Goal: Task Accomplishment & Management: Manage account settings

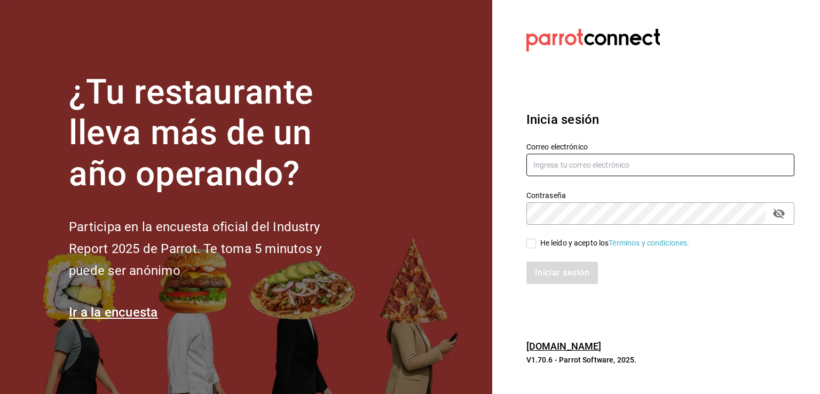
click at [566, 167] on input "text" at bounding box center [661, 165] width 268 height 22
type input "[EMAIL_ADDRESS][DOMAIN_NAME]"
click at [531, 241] on input "He leído y acepto los Términos y condiciones." at bounding box center [532, 244] width 10 height 10
checkbox input "true"
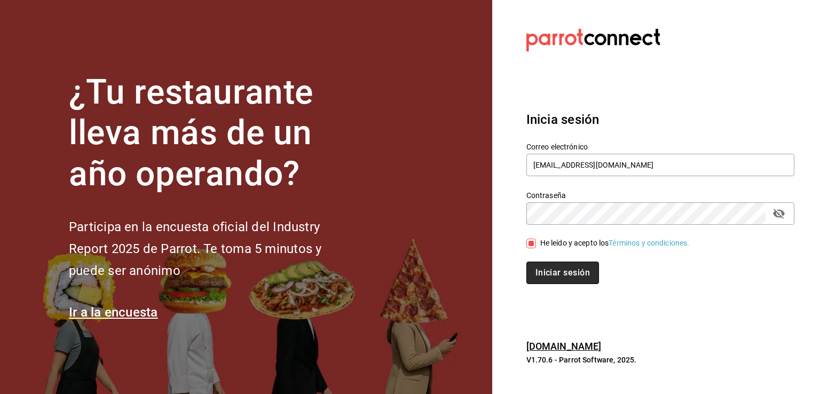
click at [530, 269] on button "Iniciar sesión" at bounding box center [563, 273] width 73 height 22
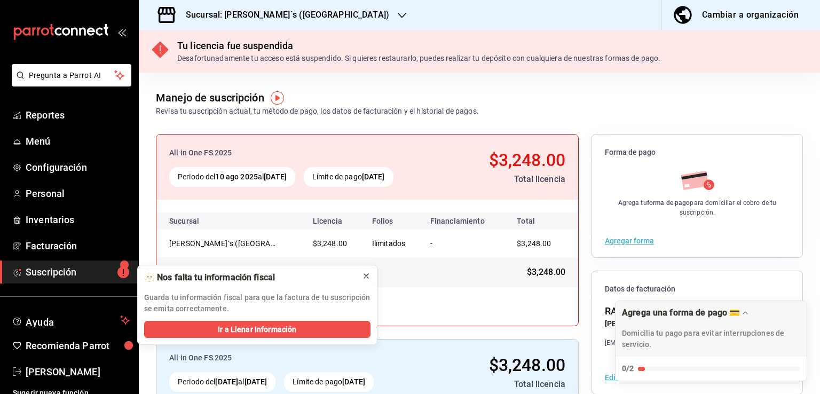
click at [365, 276] on icon at bounding box center [366, 276] width 4 height 4
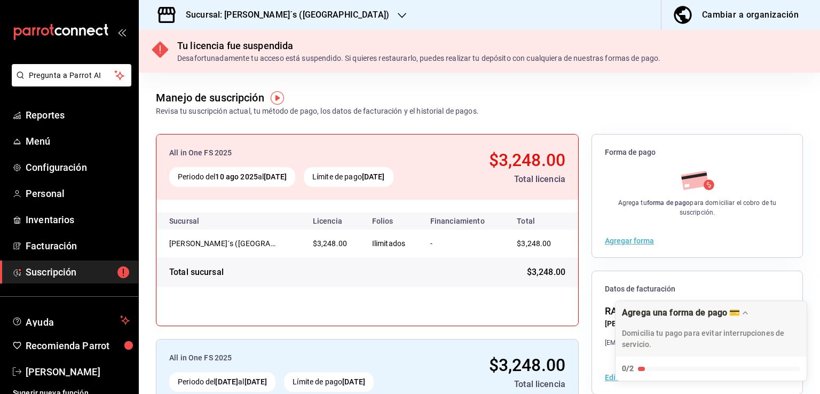
click at [316, 20] on div "Sucursal: [PERSON_NAME]´s ([GEOGRAPHIC_DATA])" at bounding box center [278, 15] width 263 height 30
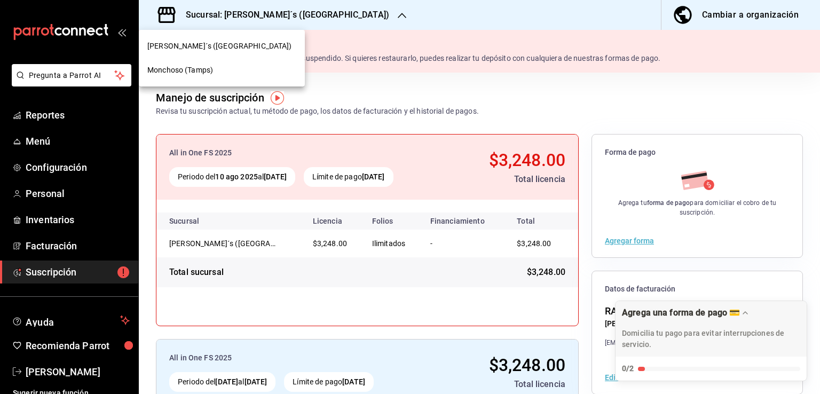
click at [234, 72] on div "Monchoso (Tamps)" at bounding box center [221, 70] width 149 height 11
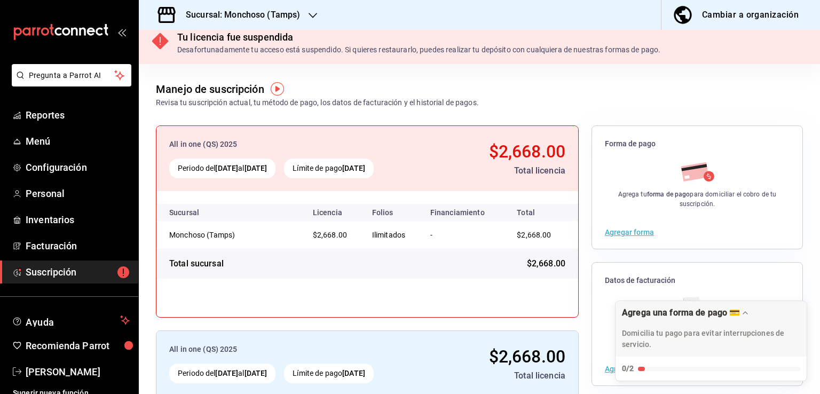
scroll to position [154, 0]
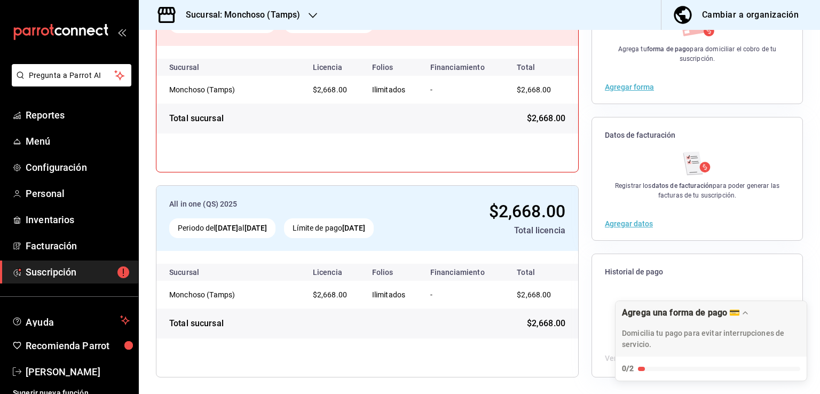
click at [639, 85] on button "Agregar forma" at bounding box center [629, 86] width 49 height 7
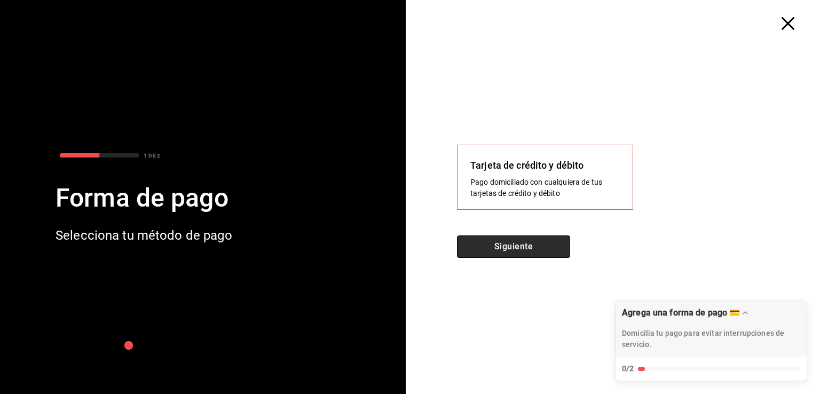
click at [522, 253] on button "Siguiente" at bounding box center [513, 247] width 113 height 22
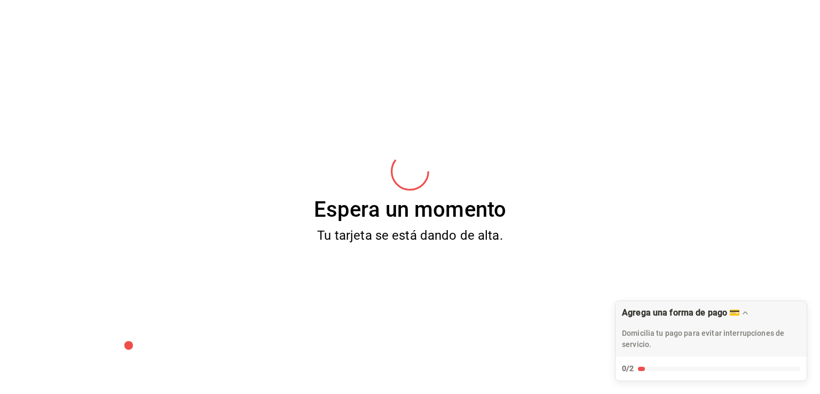
scroll to position [0, 0]
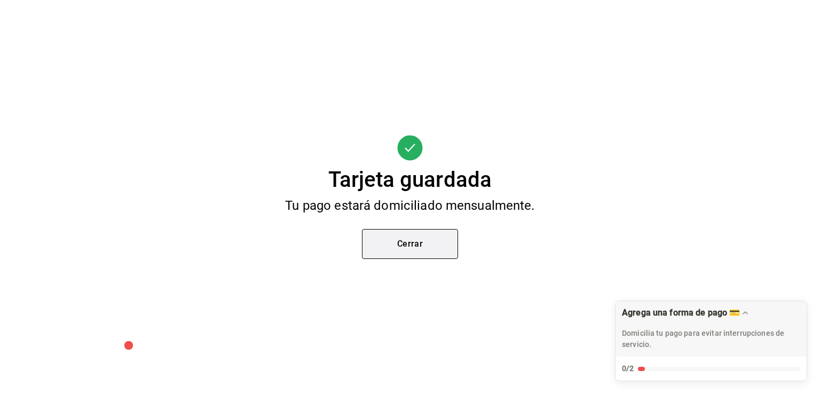
click at [426, 245] on button "Cerrar" at bounding box center [410, 244] width 96 height 30
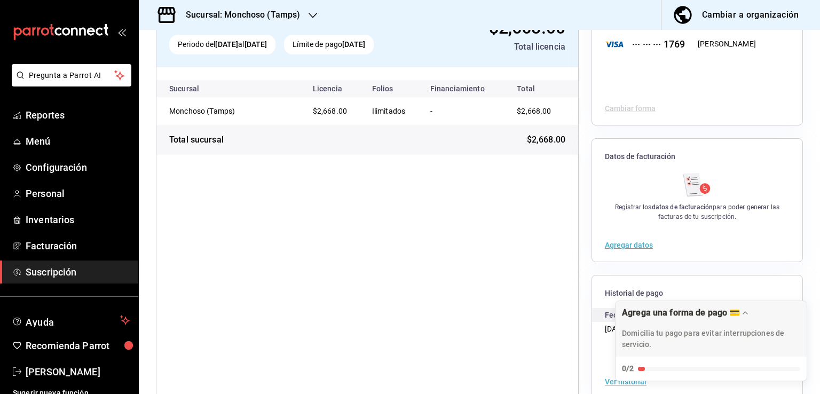
scroll to position [111, 0]
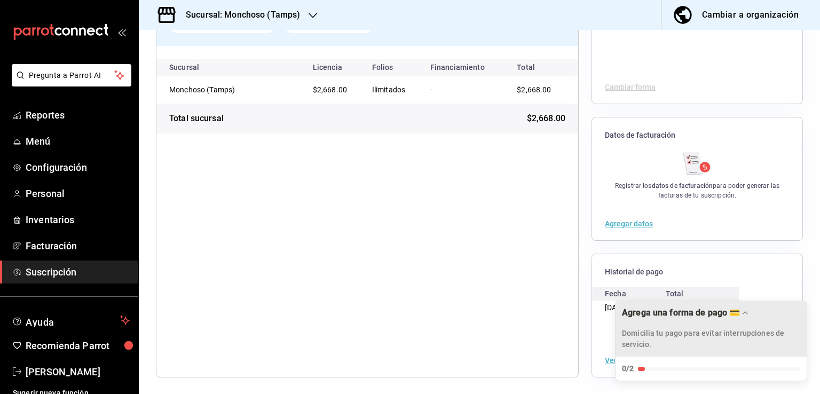
click at [736, 313] on div "Agrega una forma de pago 💳" at bounding box center [681, 313] width 118 height 10
